Goal: Communication & Community: Answer question/provide support

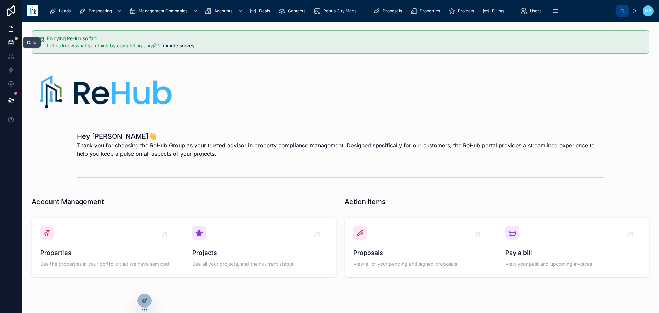
click at [10, 43] on icon at bounding box center [11, 42] width 7 height 7
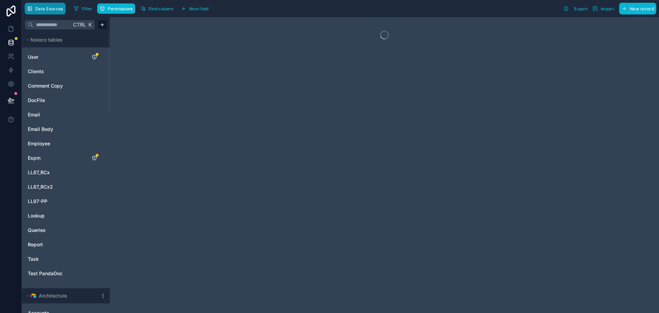
click at [55, 11] on span "Data Sources" at bounding box center [49, 8] width 28 height 5
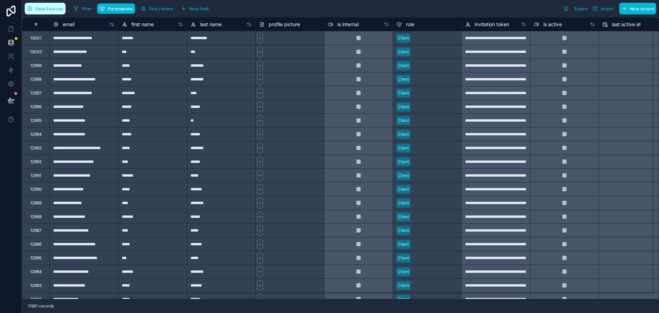
click at [55, 11] on span "Data Sources" at bounding box center [49, 8] width 28 height 5
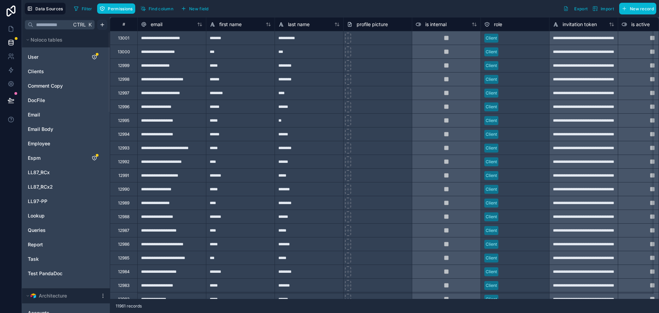
click at [101, 25] on html "**********" at bounding box center [329, 156] width 659 height 313
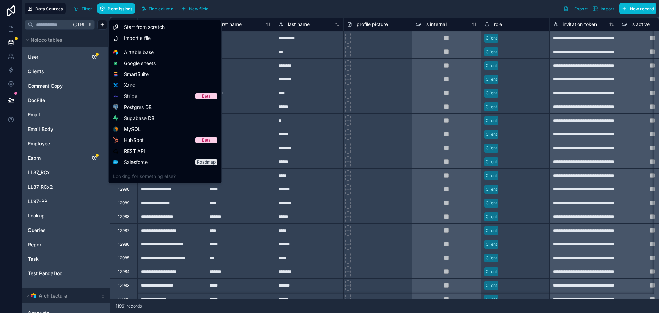
click at [304, 5] on html "**********" at bounding box center [329, 156] width 659 height 313
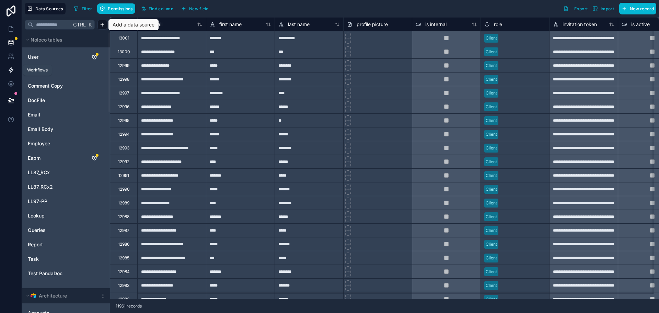
click at [10, 73] on icon at bounding box center [11, 70] width 4 height 5
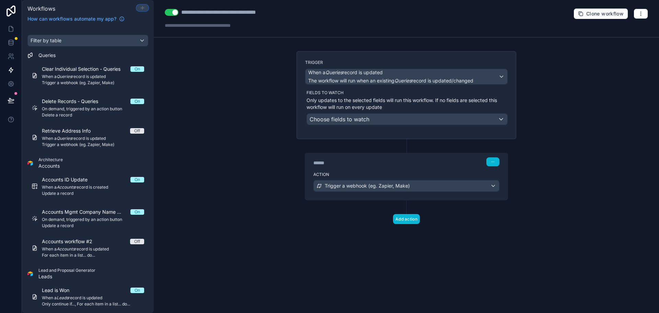
click at [141, 10] on icon at bounding box center [142, 7] width 5 height 5
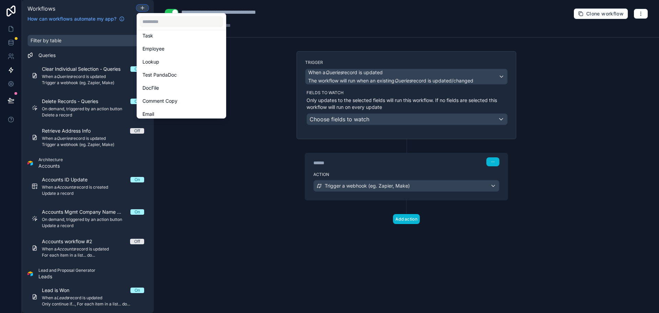
scroll to position [103, 0]
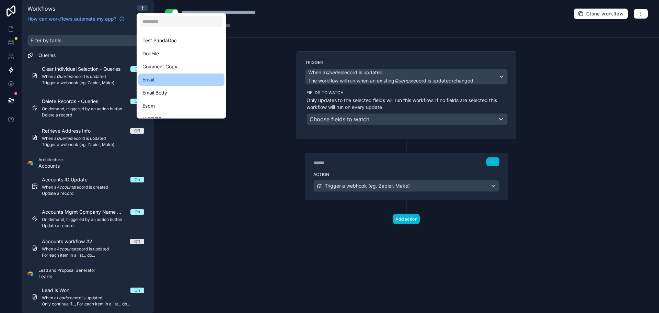
click at [164, 84] on div "Email" at bounding box center [181, 79] width 86 height 12
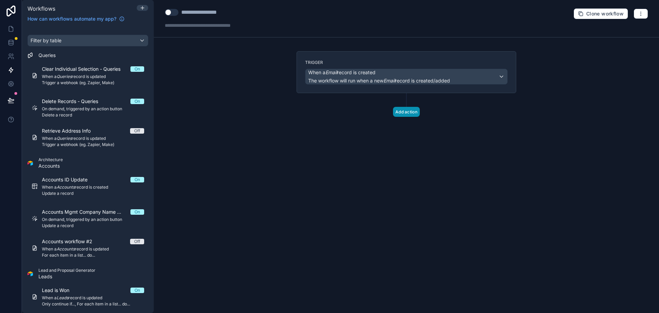
click at [396, 113] on button "Add action" at bounding box center [406, 112] width 27 height 10
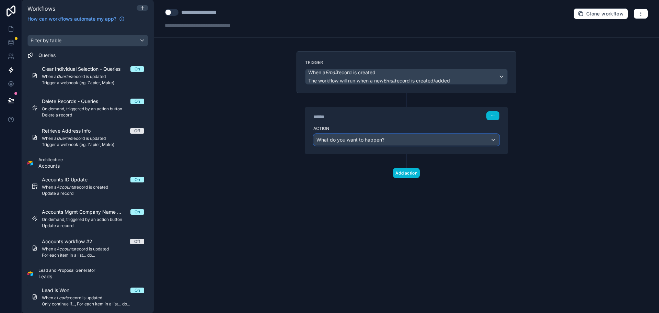
click at [415, 142] on div "What do you want to happen?" at bounding box center [406, 139] width 185 height 11
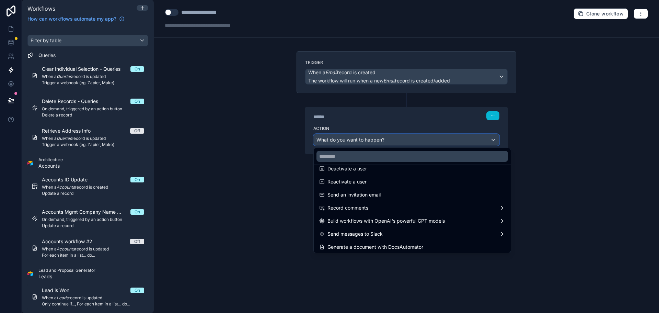
scroll to position [127, 0]
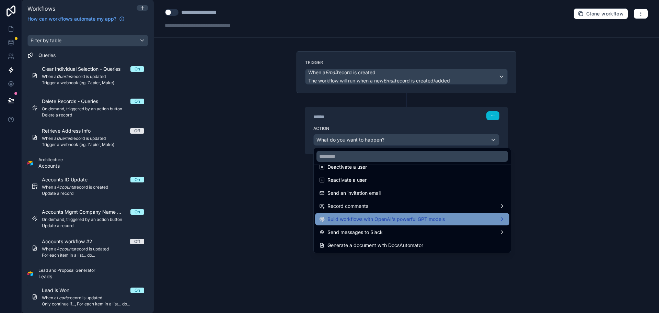
click at [497, 221] on div "Build workflows with OpenAI's powerful GPT models" at bounding box center [412, 219] width 186 height 8
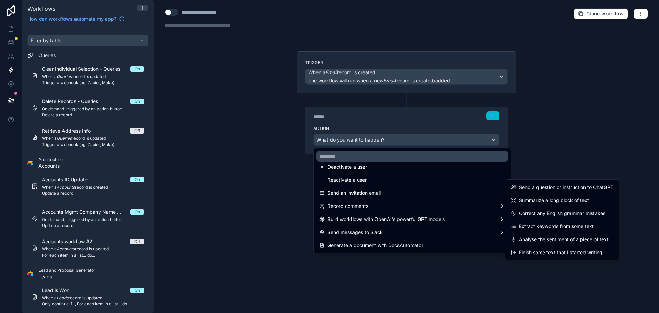
click at [342, 265] on div at bounding box center [329, 156] width 659 height 313
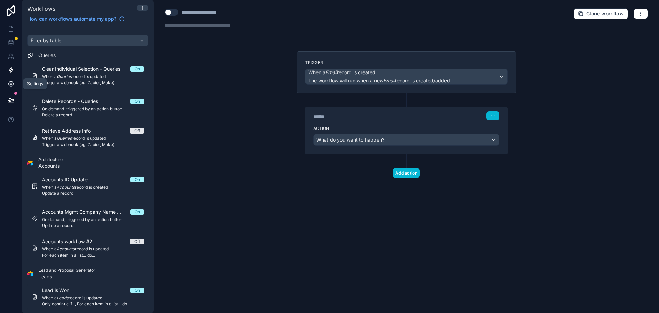
click at [11, 84] on icon at bounding box center [11, 84] width 2 height 2
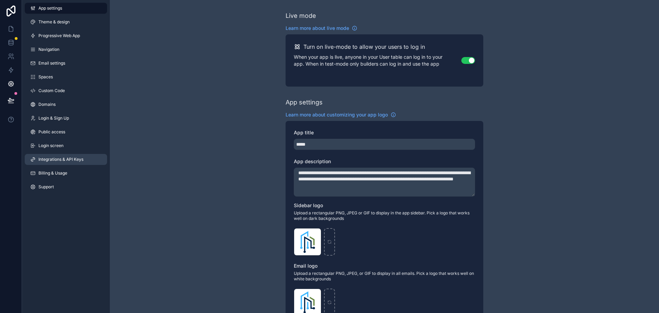
click at [62, 164] on link "Integrations & API Keys" at bounding box center [66, 159] width 82 height 11
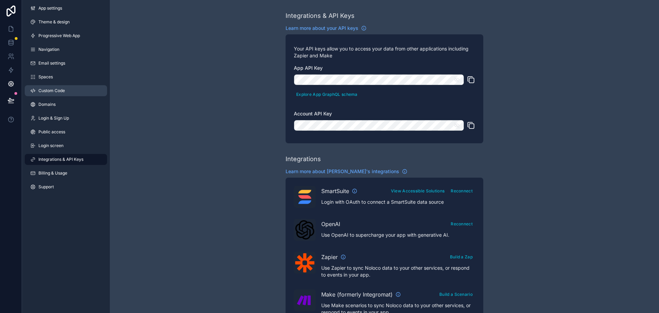
click at [56, 94] on link "Custom Code" at bounding box center [66, 90] width 82 height 11
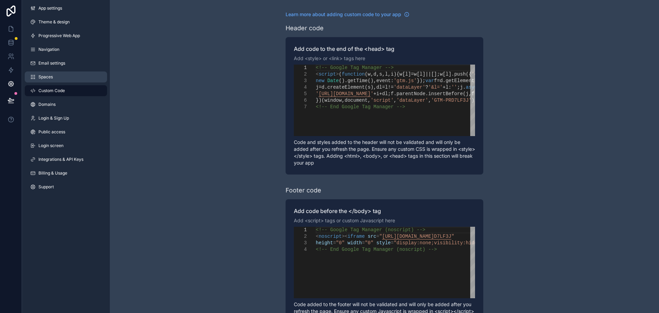
click at [54, 73] on link "Spaces" at bounding box center [66, 76] width 82 height 11
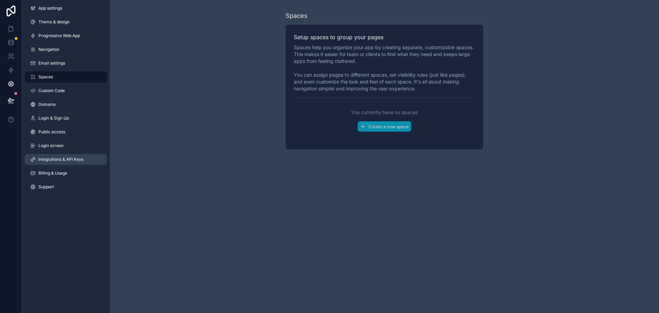
click at [64, 160] on span "Integrations & API Keys" at bounding box center [60, 159] width 45 height 5
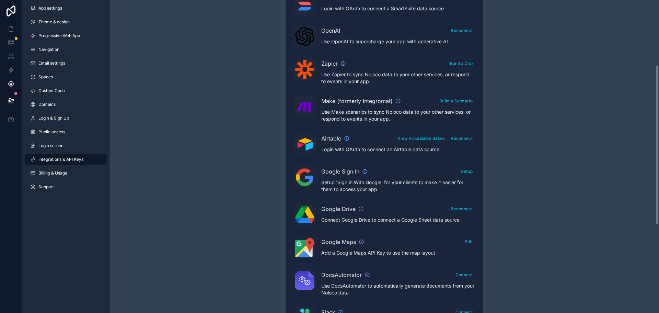
scroll to position [127, 0]
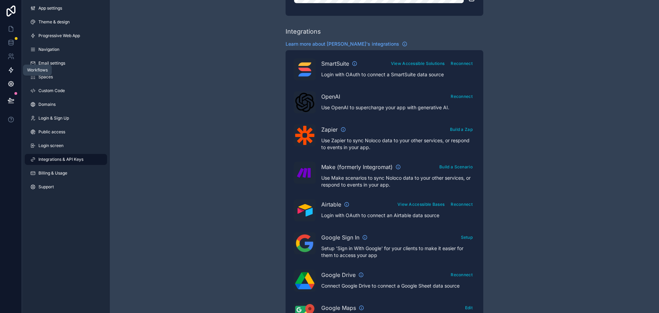
click at [9, 72] on icon at bounding box center [11, 70] width 7 height 7
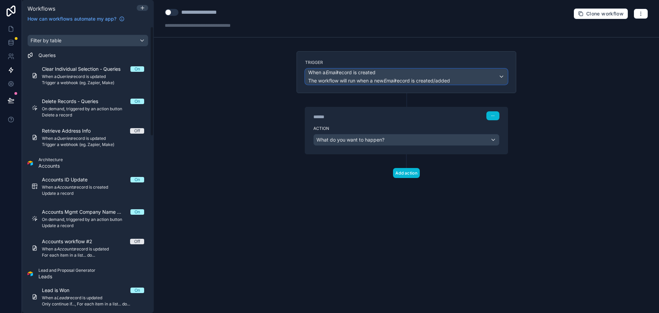
click at [395, 80] on em "Email" at bounding box center [389, 81] width 12 height 6
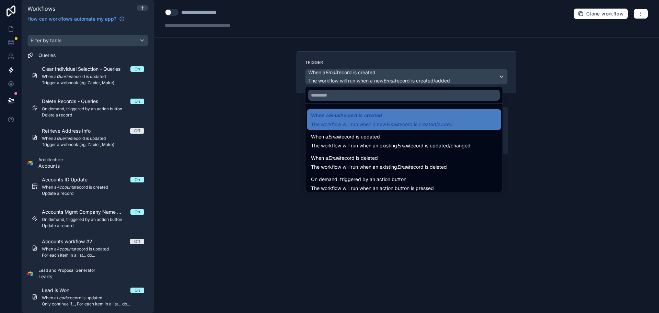
click at [644, 12] on div at bounding box center [329, 156] width 659 height 313
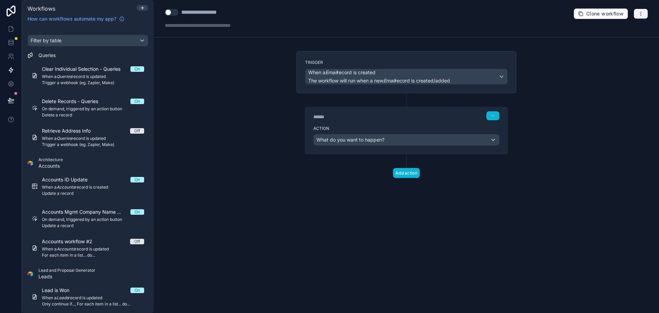
click at [644, 12] on button "button" at bounding box center [641, 14] width 14 height 10
click at [633, 56] on button "Delete workflow" at bounding box center [617, 51] width 49 height 11
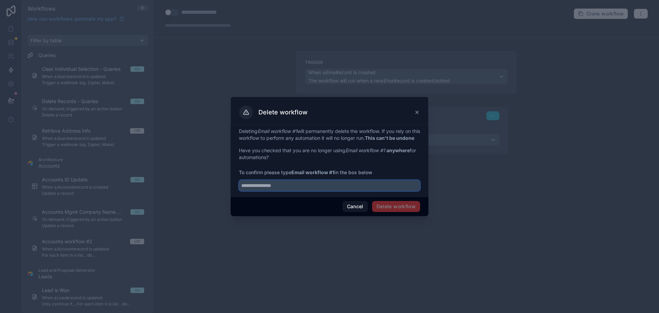
click at [356, 190] on input "text" at bounding box center [329, 185] width 181 height 11
type input "**********"
click at [378, 210] on button "Delete workflow" at bounding box center [396, 206] width 48 height 11
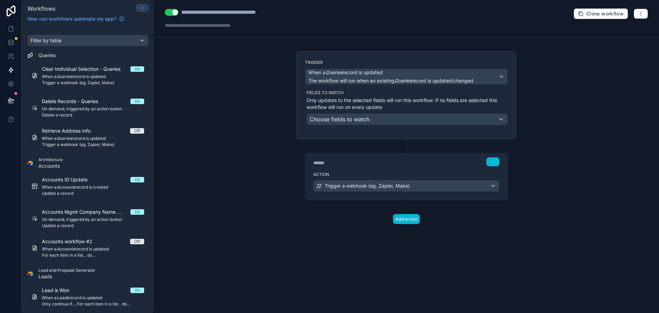
click at [142, 8] on icon at bounding box center [142, 8] width 3 height 0
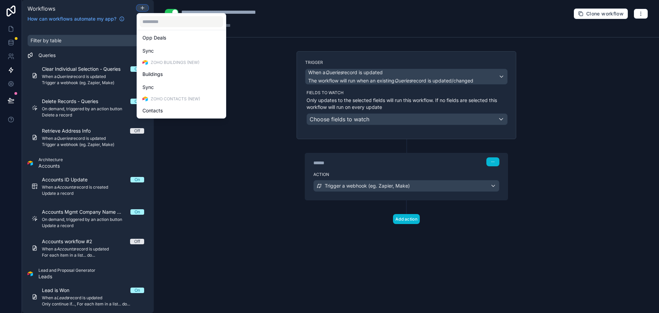
scroll to position [702, 0]
click at [13, 55] on div at bounding box center [329, 156] width 659 height 313
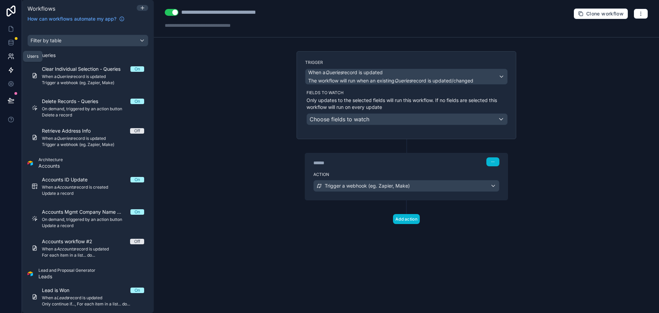
click at [13, 55] on icon at bounding box center [11, 56] width 7 height 7
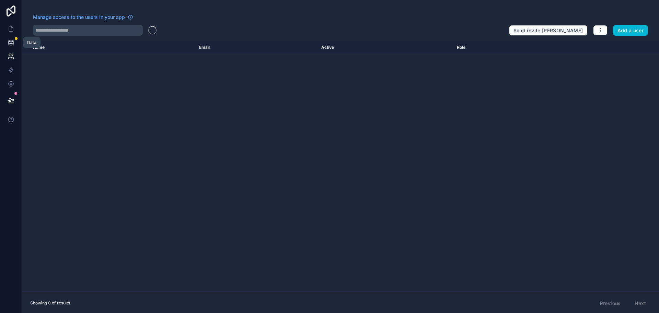
click at [9, 44] on icon at bounding box center [11, 44] width 4 height 3
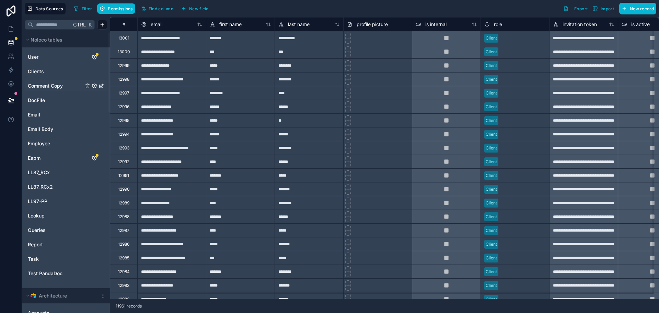
click at [50, 83] on span "Comment Copy" at bounding box center [45, 85] width 35 height 7
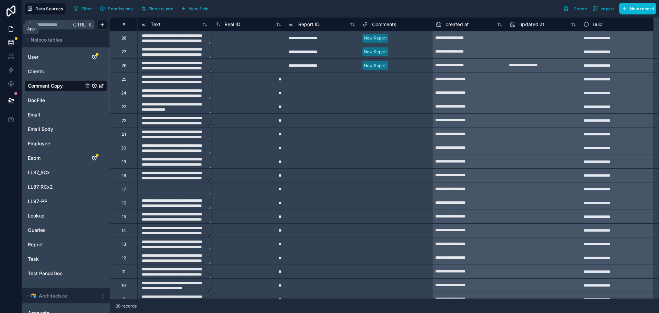
click at [9, 29] on icon at bounding box center [11, 28] width 4 height 5
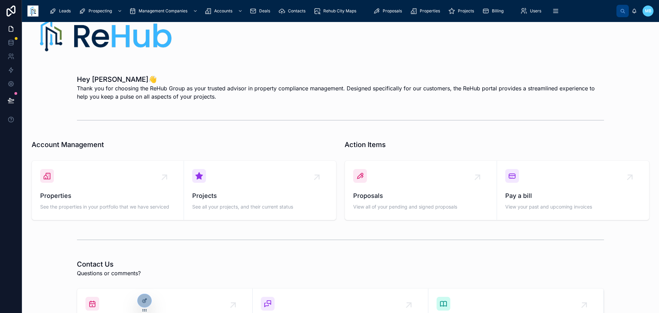
scroll to position [156, 0]
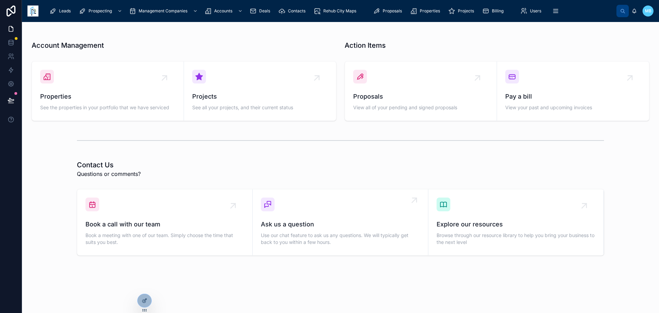
click at [287, 222] on span "Ask us a question" at bounding box center [340, 224] width 159 height 10
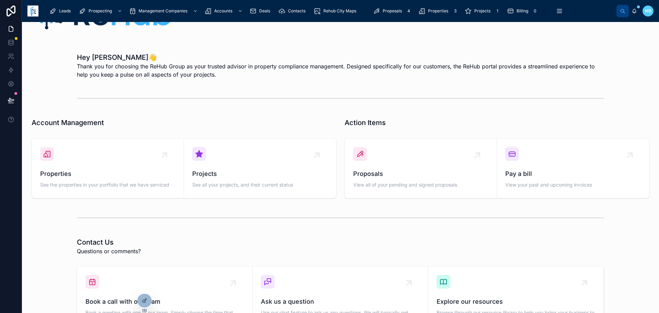
scroll to position [19, 0]
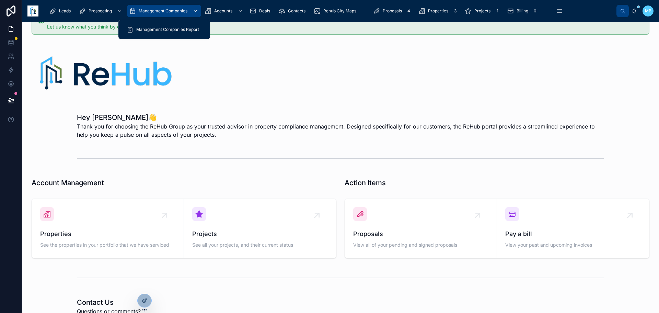
click at [172, 8] on span "Management Companies" at bounding box center [163, 10] width 49 height 5
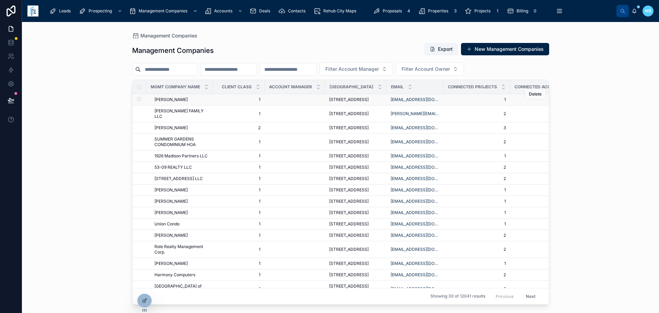
click at [188, 101] on span "[PERSON_NAME]" at bounding box center [170, 99] width 33 height 5
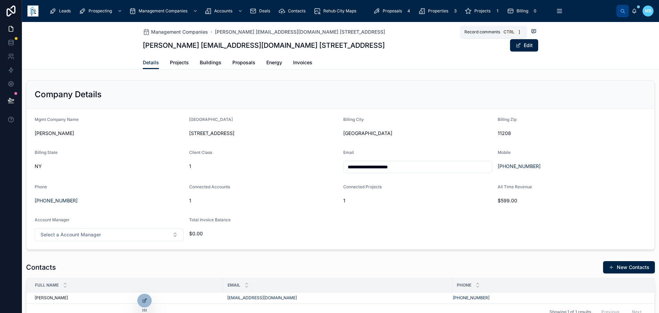
click at [531, 30] on icon at bounding box center [533, 30] width 5 height 5
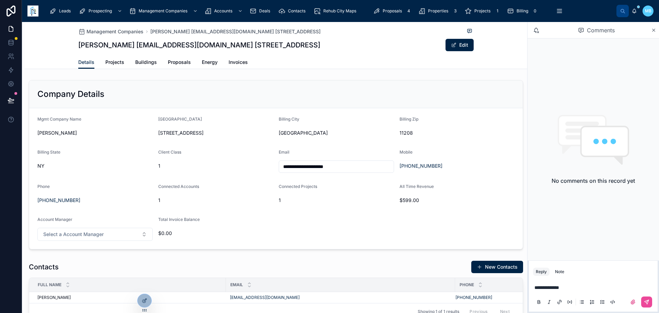
click at [569, 302] on icon at bounding box center [569, 301] width 5 height 5
click at [570, 301] on icon at bounding box center [570, 301] width 0 height 1
click at [647, 303] on icon at bounding box center [647, 302] width 4 height 4
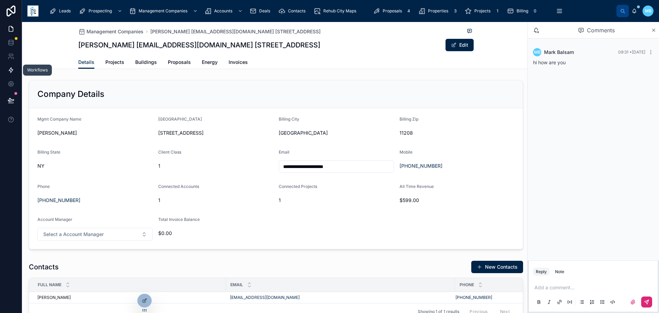
click at [10, 69] on icon at bounding box center [11, 70] width 4 height 5
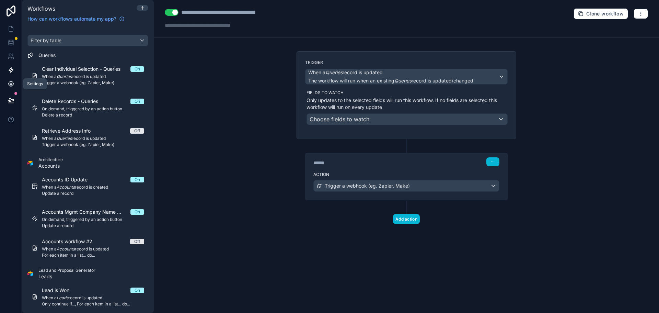
click at [13, 82] on icon at bounding box center [11, 83] width 7 height 7
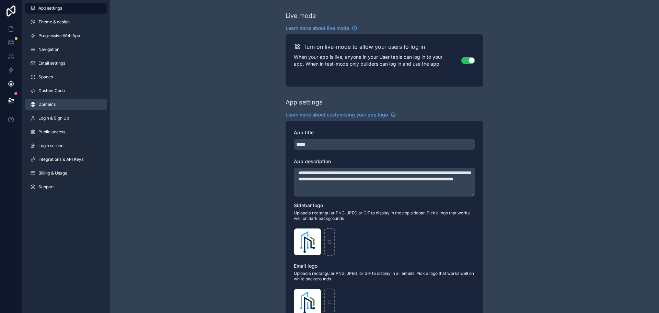
click at [46, 102] on span "Domains" at bounding box center [46, 104] width 17 height 5
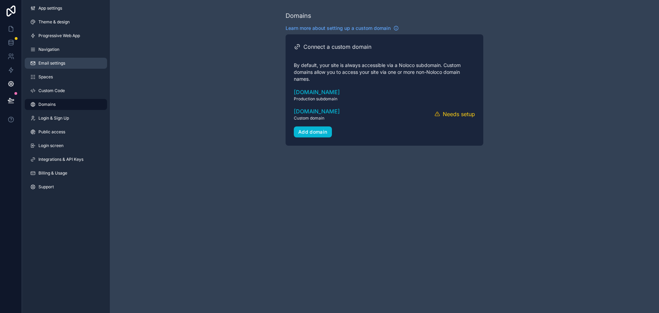
click at [51, 60] on link "Email settings" at bounding box center [66, 63] width 82 height 11
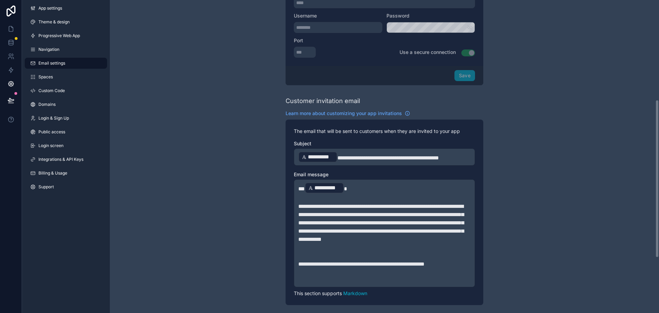
scroll to position [307, 0]
